Goal: Use online tool/utility: Utilize a website feature to perform a specific function

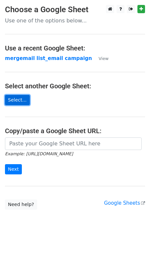
click at [16, 101] on link "Select..." at bounding box center [17, 100] width 25 height 10
click at [18, 103] on link "Select..." at bounding box center [17, 100] width 25 height 10
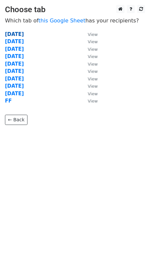
click at [14, 35] on strong "[DATE]" at bounding box center [14, 34] width 19 height 6
